Goal: Information Seeking & Learning: Learn about a topic

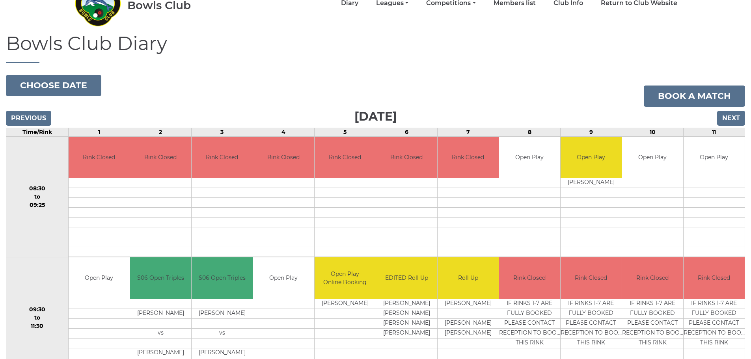
scroll to position [118, 0]
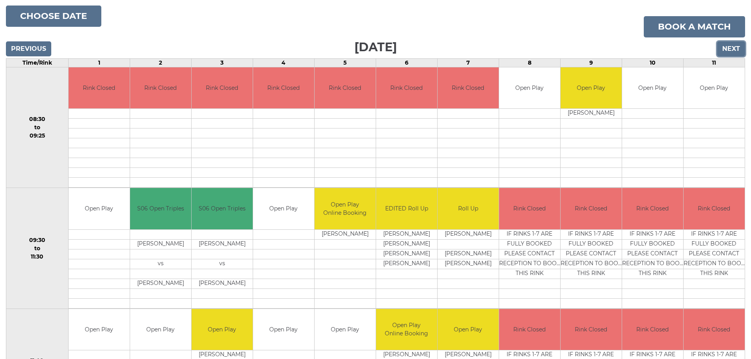
click at [731, 49] on input "Next" at bounding box center [731, 48] width 28 height 15
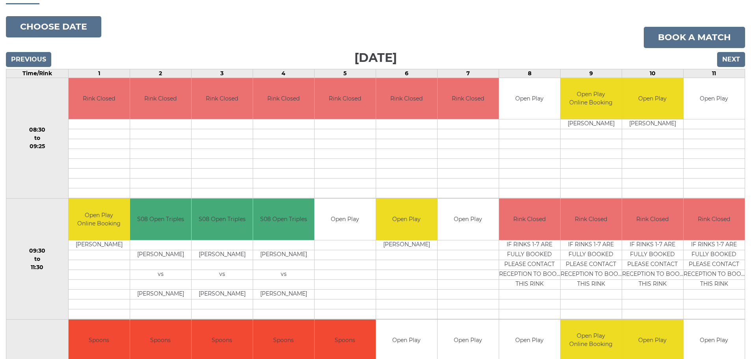
scroll to position [95, 0]
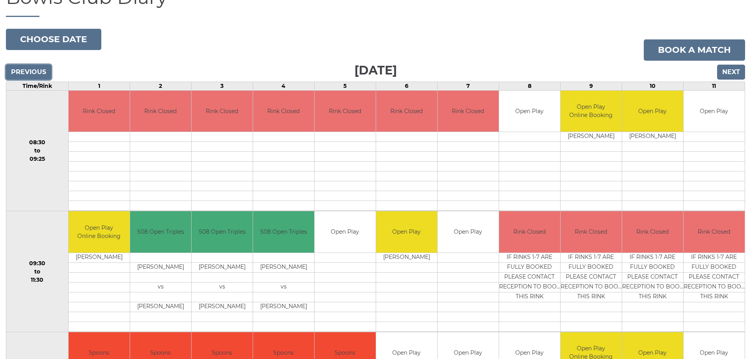
click at [34, 74] on input "Previous" at bounding box center [28, 72] width 45 height 15
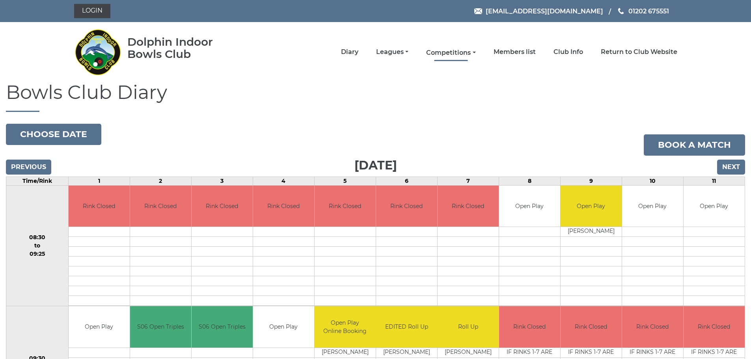
click at [462, 50] on link "Competitions" at bounding box center [450, 53] width 49 height 9
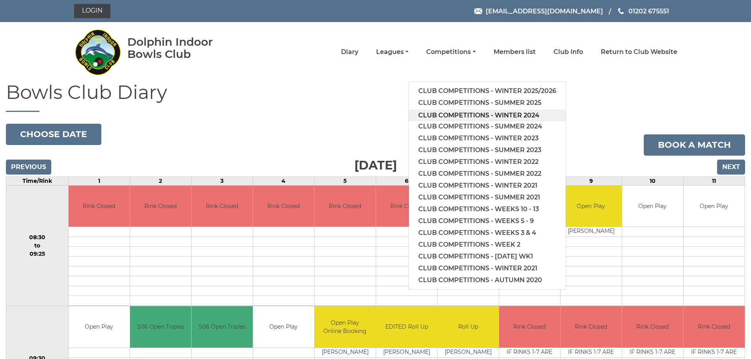
click at [482, 114] on link "Club competitions - Winter 2024" at bounding box center [487, 116] width 157 height 12
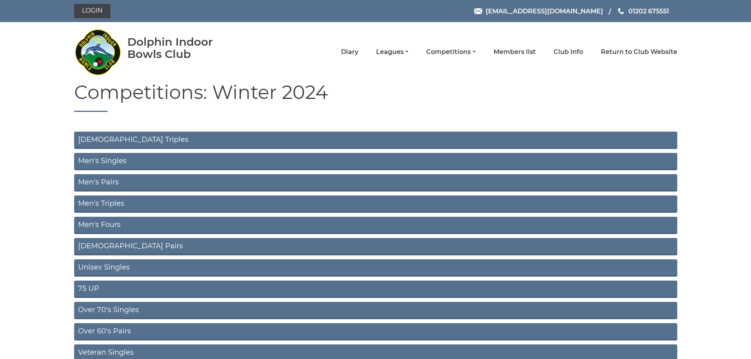
click at [148, 142] on link "Ladies Triples" at bounding box center [375, 140] width 603 height 17
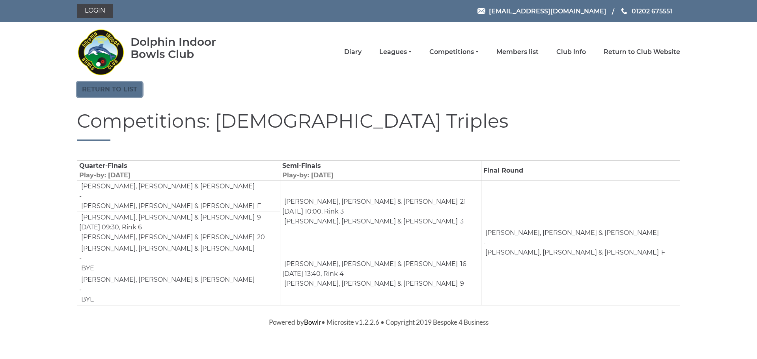
click at [114, 90] on link "Return to list" at bounding box center [109, 89] width 65 height 15
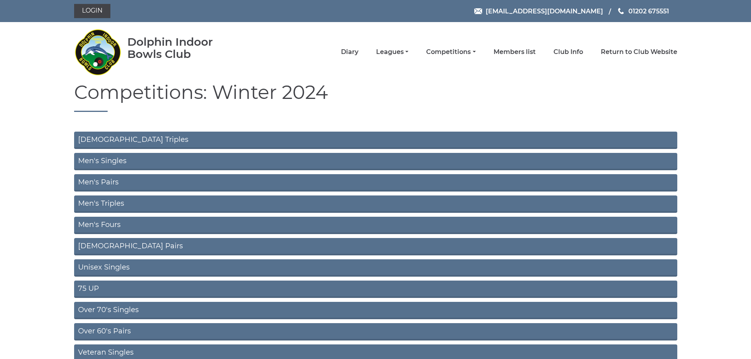
click at [121, 162] on link "Men's Singles" at bounding box center [375, 161] width 603 height 17
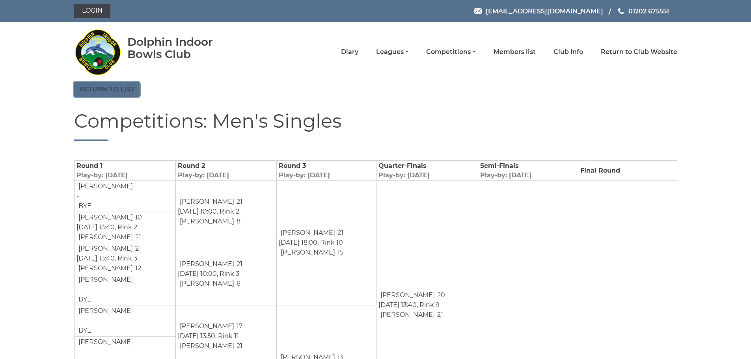
click at [108, 94] on link "Return to list" at bounding box center [106, 89] width 65 height 15
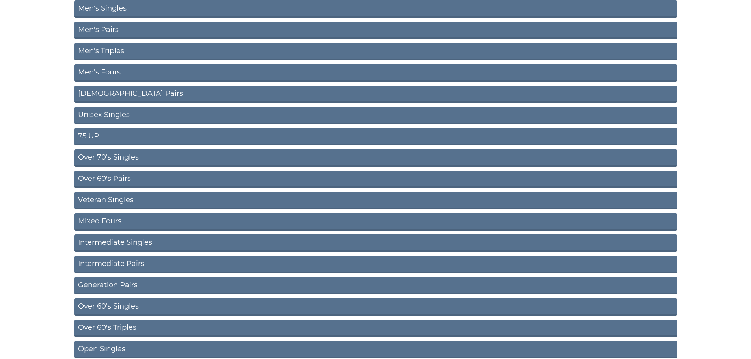
scroll to position [158, 0]
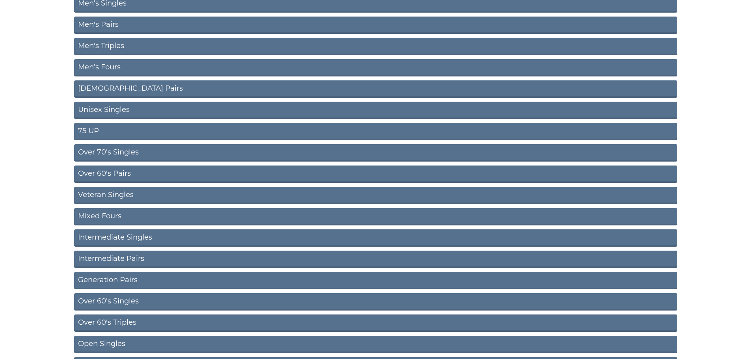
click at [103, 90] on link "Ladies Pairs" at bounding box center [375, 88] width 603 height 17
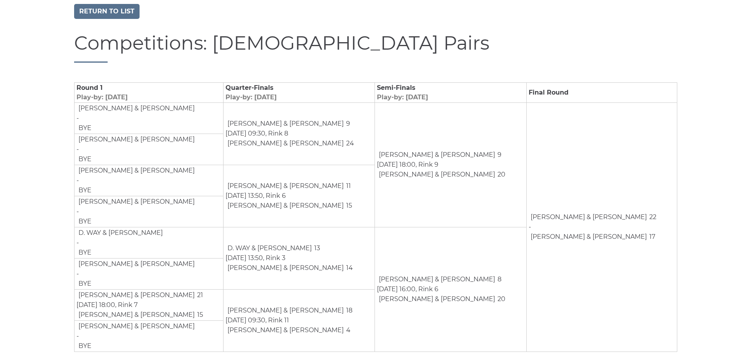
scroll to position [79, 0]
click at [114, 11] on link "Return to list" at bounding box center [106, 10] width 65 height 15
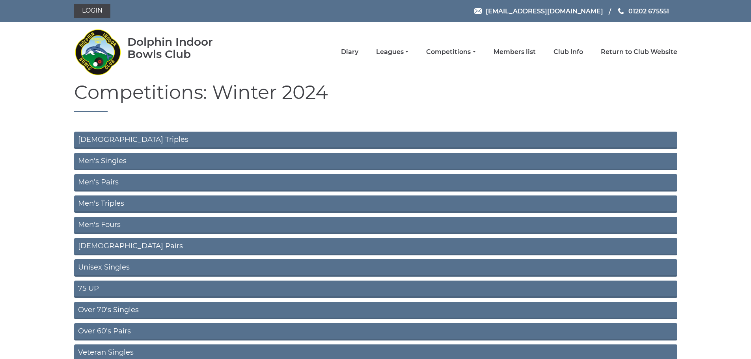
click at [118, 246] on link "[DEMOGRAPHIC_DATA] Pairs" at bounding box center [375, 246] width 603 height 17
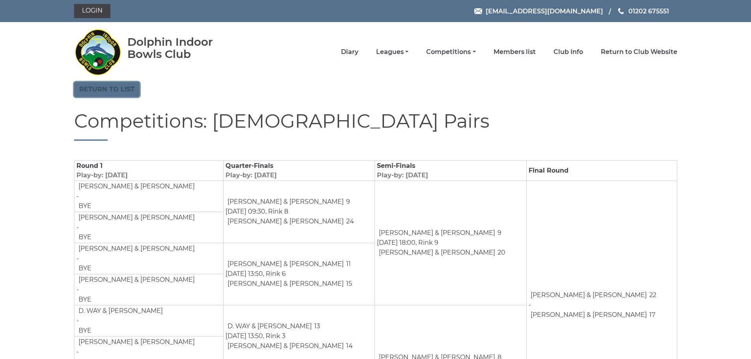
click at [114, 90] on link "Return to list" at bounding box center [106, 89] width 65 height 15
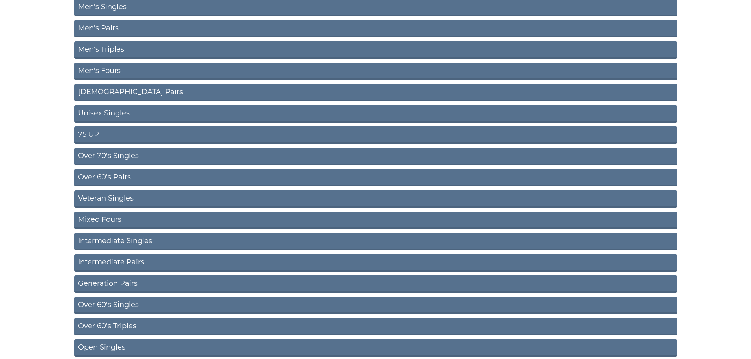
scroll to position [158, 0]
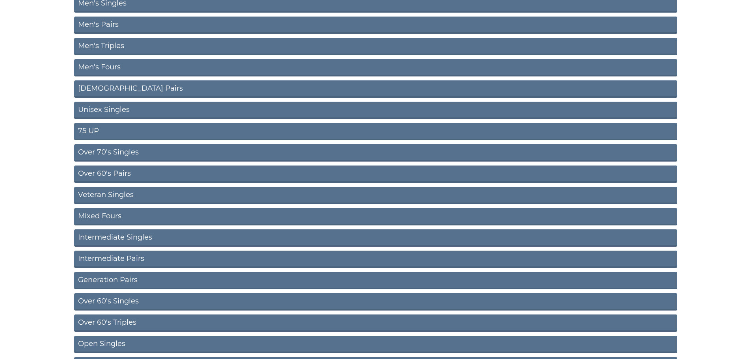
click at [86, 110] on link "Unisex Singles" at bounding box center [375, 110] width 603 height 17
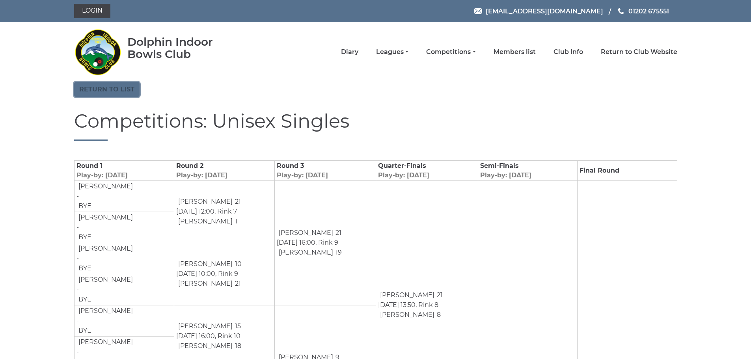
click at [85, 88] on link "Return to list" at bounding box center [106, 89] width 65 height 15
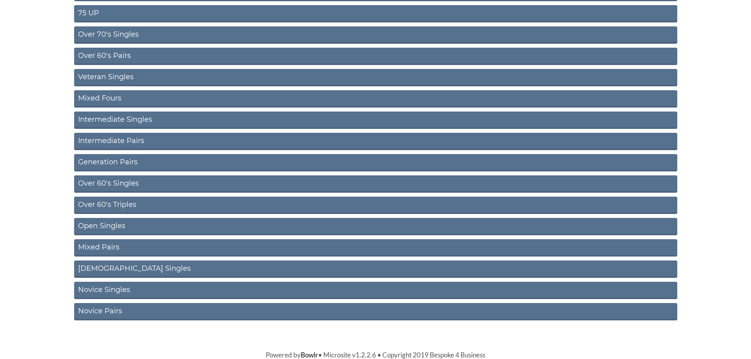
scroll to position [276, 0]
click at [107, 100] on link "Mixed Fours" at bounding box center [375, 98] width 603 height 17
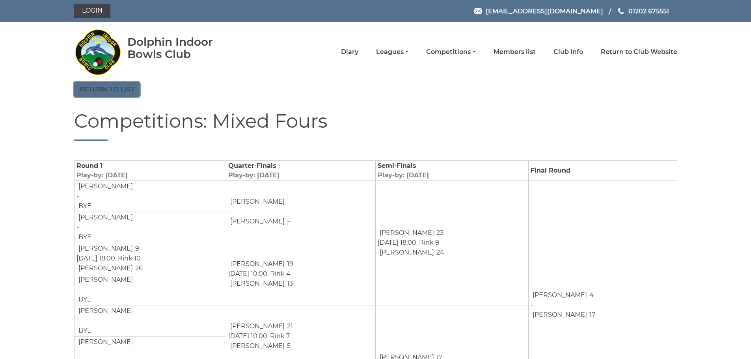
click at [106, 90] on link "Return to list" at bounding box center [106, 89] width 65 height 15
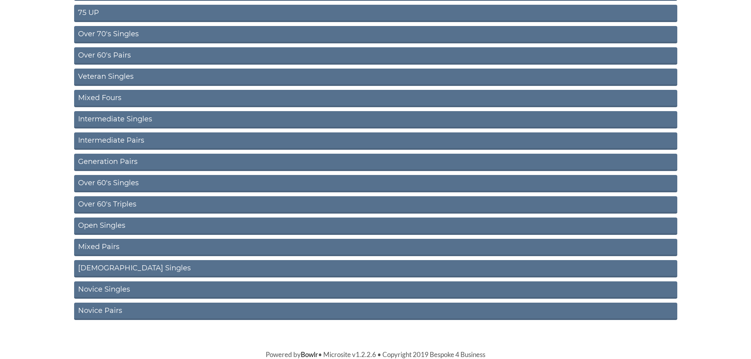
scroll to position [276, 0]
click at [112, 245] on link "Mixed Pairs" at bounding box center [375, 247] width 603 height 17
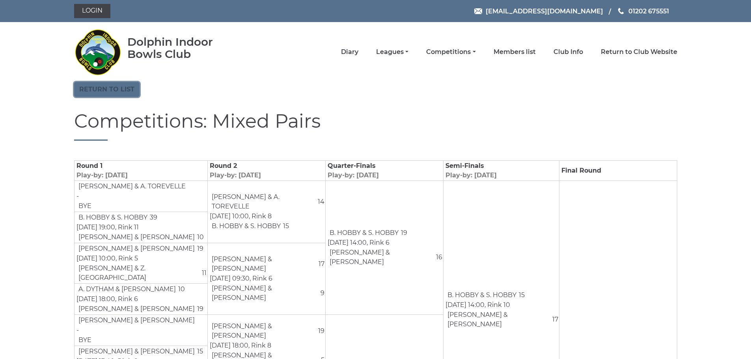
click at [121, 87] on link "Return to list" at bounding box center [106, 89] width 65 height 15
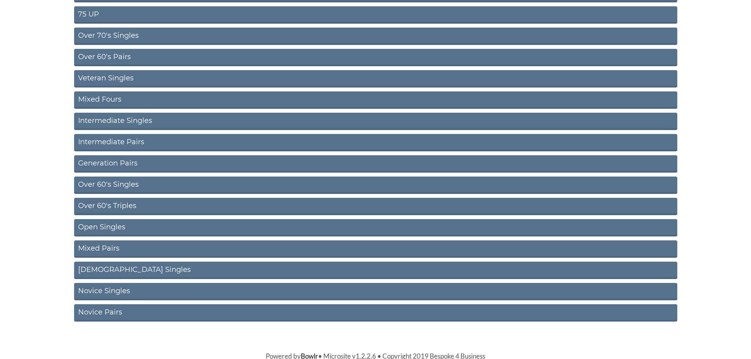
scroll to position [276, 0]
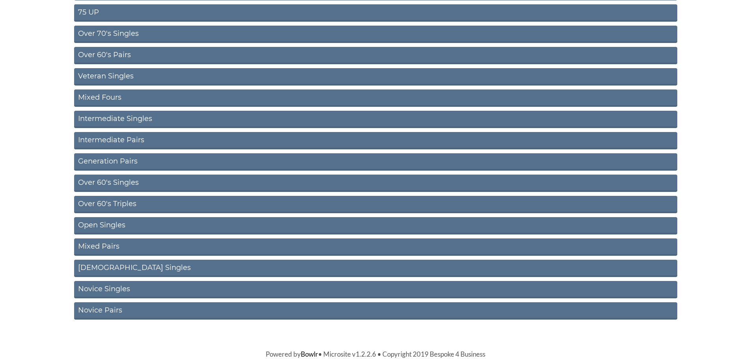
click at [103, 269] on link "Ladies Singles" at bounding box center [375, 268] width 603 height 17
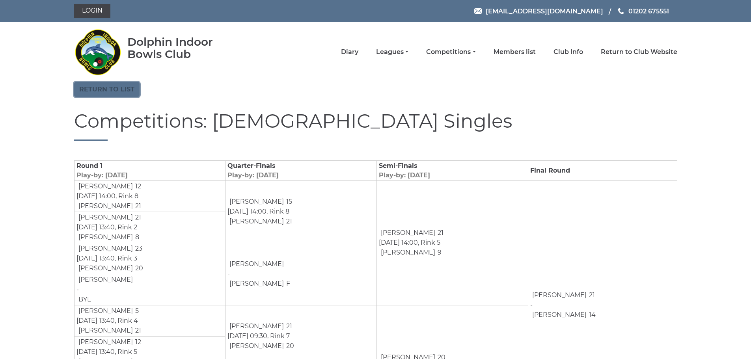
click at [120, 90] on link "Return to list" at bounding box center [106, 89] width 65 height 15
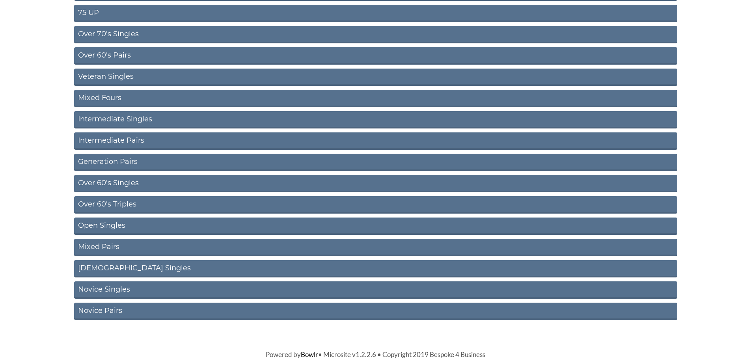
scroll to position [276, 0]
click at [120, 222] on link "Open Singles" at bounding box center [375, 225] width 603 height 17
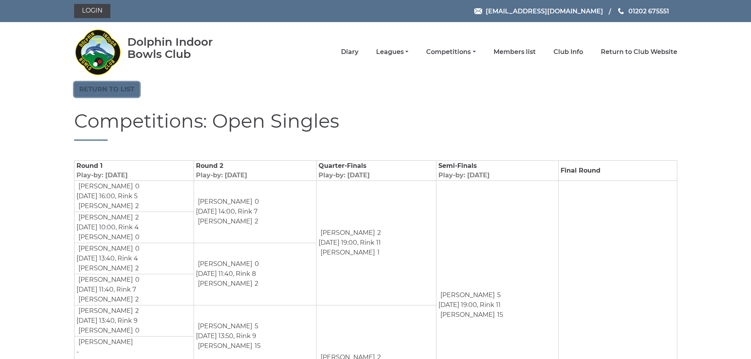
click at [119, 91] on link "Return to list" at bounding box center [106, 89] width 65 height 15
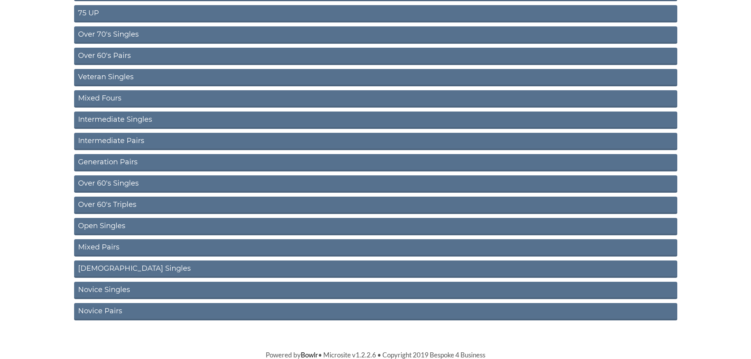
scroll to position [276, 0]
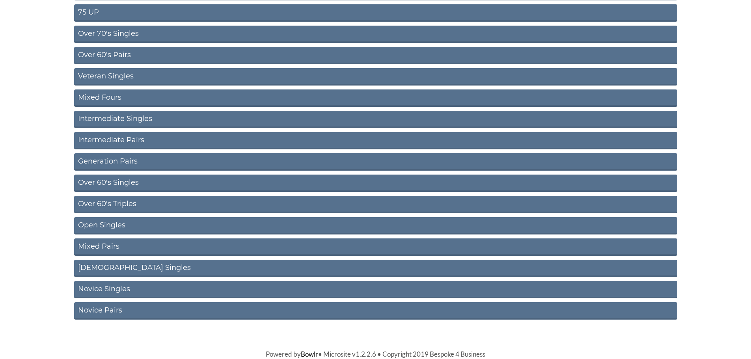
click at [104, 269] on link "[DEMOGRAPHIC_DATA] Singles" at bounding box center [375, 268] width 603 height 17
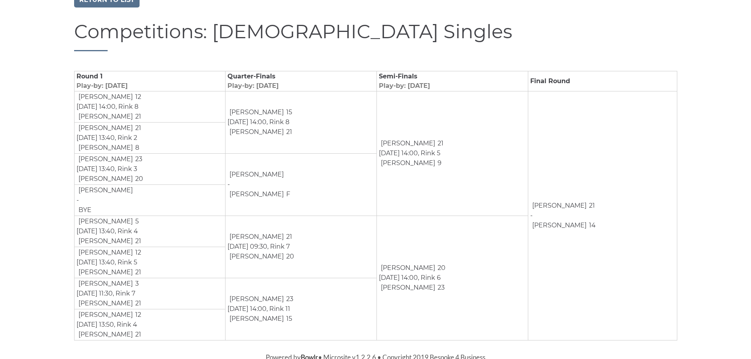
scroll to position [93, 0]
